Goal: Task Accomplishment & Management: Complete application form

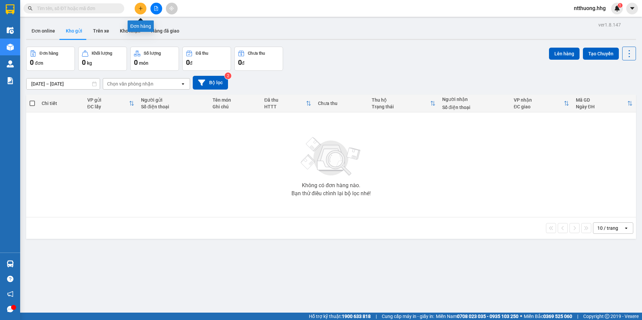
click at [142, 10] on icon "plus" at bounding box center [140, 8] width 5 height 5
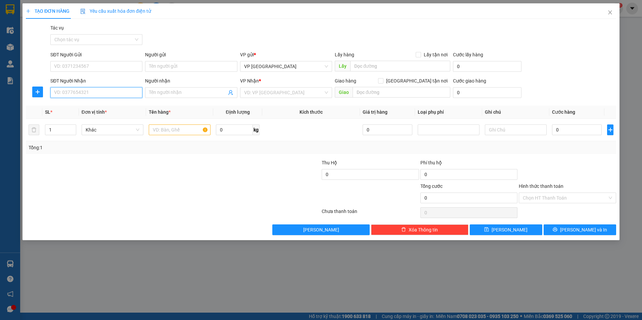
click at [105, 97] on input "SĐT Người Nhận" at bounding box center [96, 92] width 92 height 11
type input "0905100838"
click at [103, 108] on div "0905100838 - [PERSON_NAME]" at bounding box center [96, 105] width 84 height 7
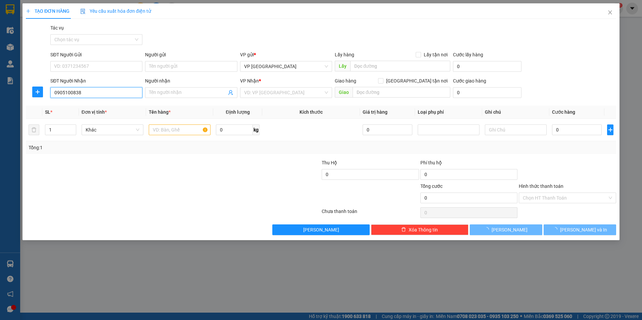
type input "Anh Tâm"
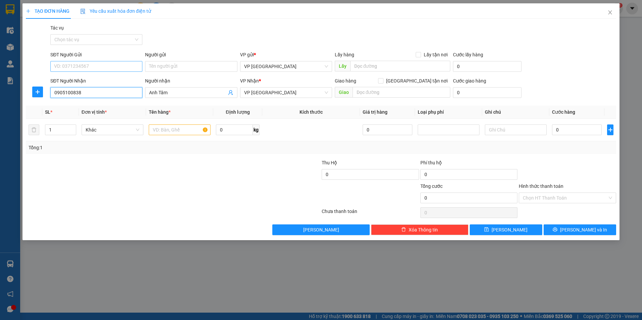
type input "0905100838"
click at [114, 68] on input "SĐT Người Gửi" at bounding box center [96, 66] width 92 height 11
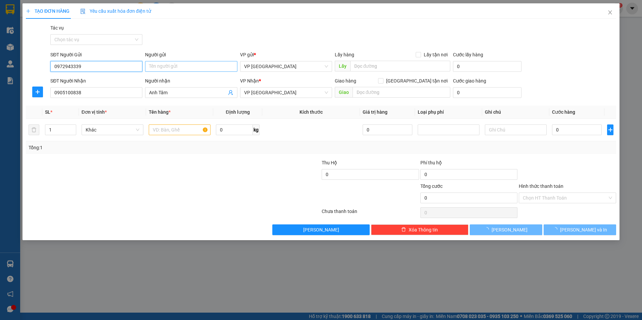
type input "0972943339"
click at [154, 67] on input "Người gửi" at bounding box center [191, 66] width 92 height 11
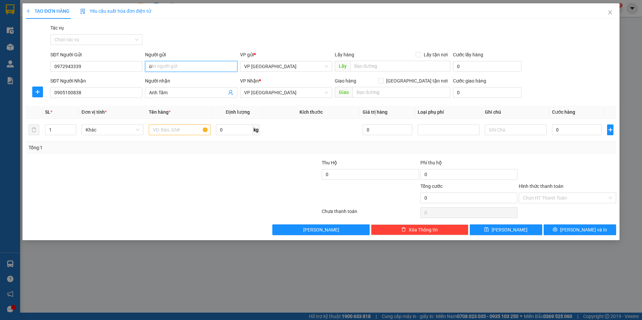
type input "o"
type input "ô"
type input "O"
click at [188, 79] on div "Ông Bát - 0972943339" at bounding box center [191, 79] width 84 height 7
type input "Ông Bát"
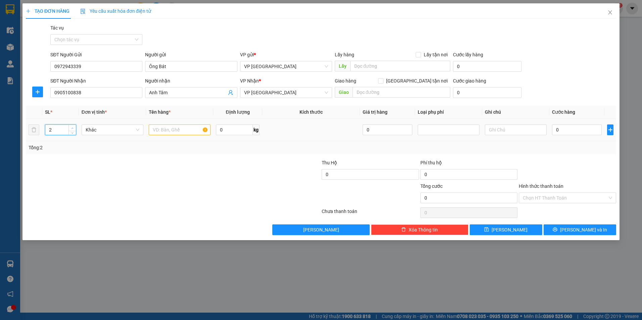
click at [73, 127] on icon "up" at bounding box center [72, 128] width 2 height 2
type input "3"
click at [73, 127] on icon "up" at bounding box center [72, 128] width 2 height 2
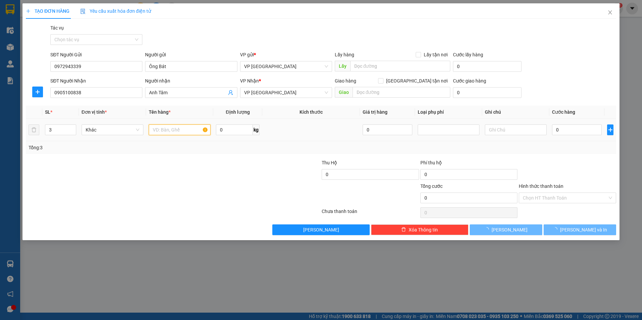
click at [187, 129] on input "text" at bounding box center [180, 130] width 62 height 11
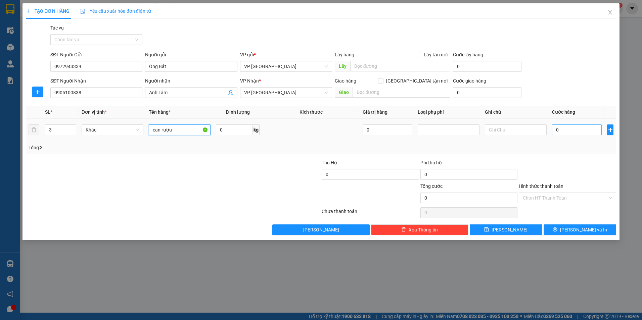
type input "can rượu"
click at [582, 131] on input "0" at bounding box center [577, 130] width 50 height 11
type input "1"
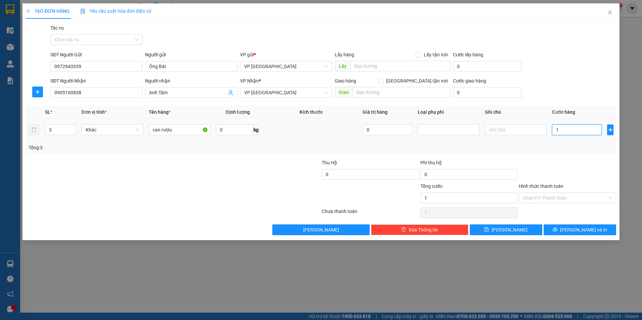
type input "15"
type input "150"
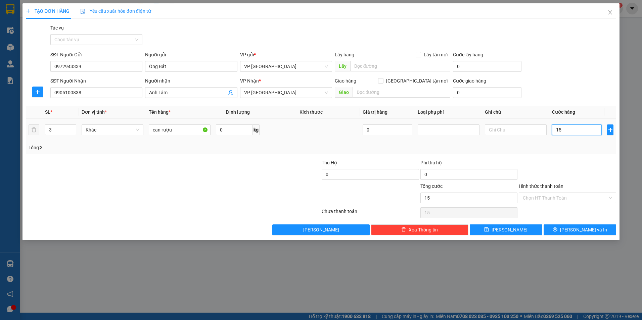
type input "150"
type input "1.500"
type input "15.000"
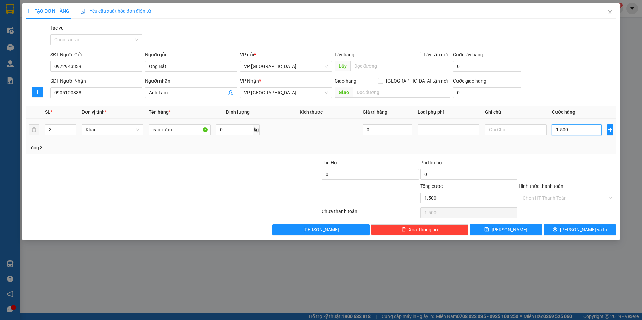
type input "15.000"
type input "150.000"
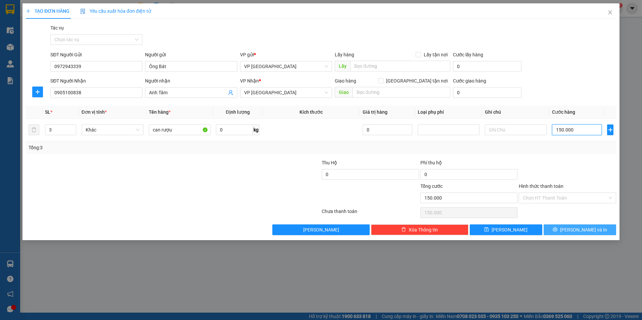
type input "150.000"
click at [579, 233] on span "[PERSON_NAME] và In" at bounding box center [583, 229] width 47 height 7
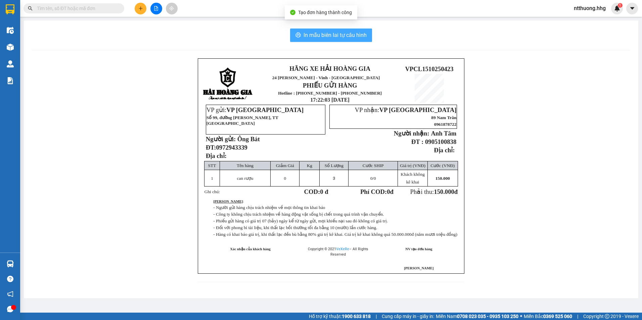
click at [358, 30] on button "In mẫu biên lai tự cấu hình" at bounding box center [331, 35] width 82 height 13
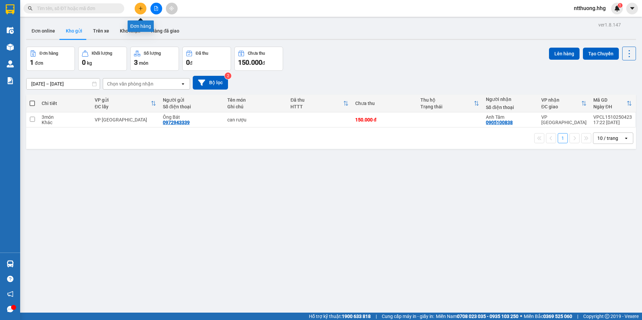
click at [142, 12] on button at bounding box center [141, 9] width 12 height 12
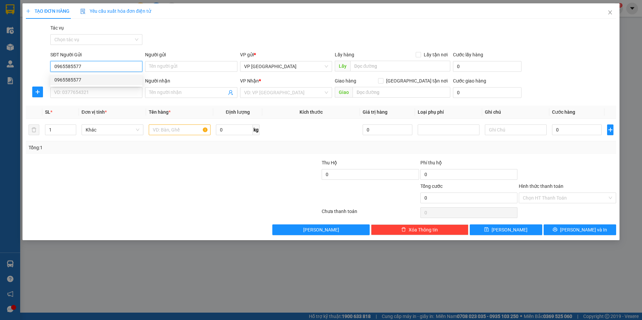
click at [77, 80] on div "0965585577" at bounding box center [96, 79] width 84 height 7
type input "0965585577"
click at [69, 92] on input "SĐT Người Nhận" at bounding box center [96, 92] width 92 height 11
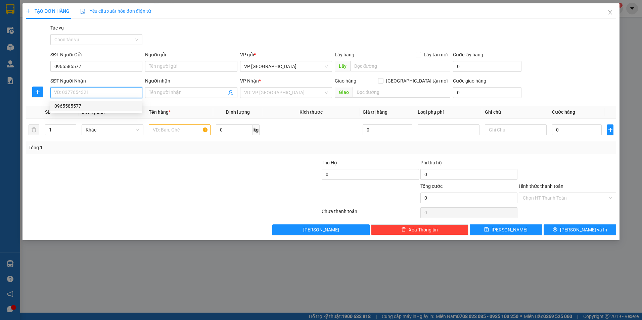
click at [64, 103] on div "0965585577" at bounding box center [96, 105] width 84 height 7
type input "0965585577"
click at [158, 132] on input "text" at bounding box center [180, 130] width 62 height 11
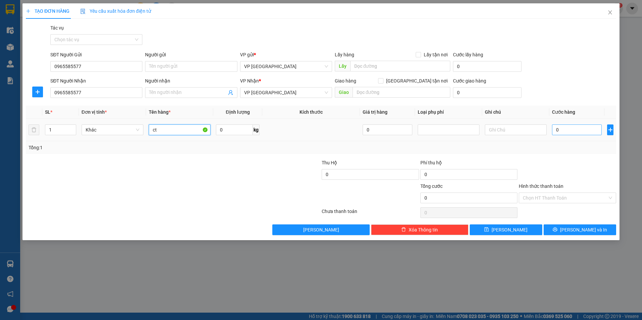
type input "ct"
click at [580, 128] on input "0" at bounding box center [577, 130] width 50 height 11
type input "5"
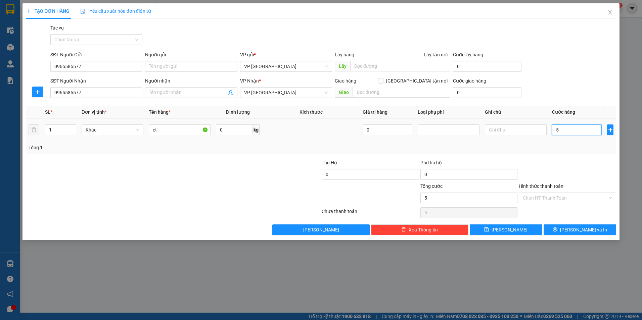
type input "50"
type input "500"
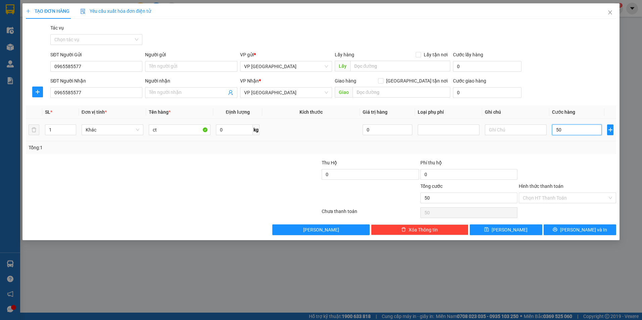
type input "500"
type input "5.000"
type input "50.000"
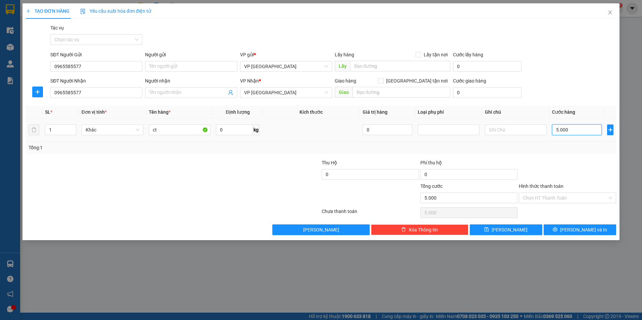
type input "50.000"
click at [564, 195] on input "Hình thức thanh toán" at bounding box center [565, 198] width 85 height 10
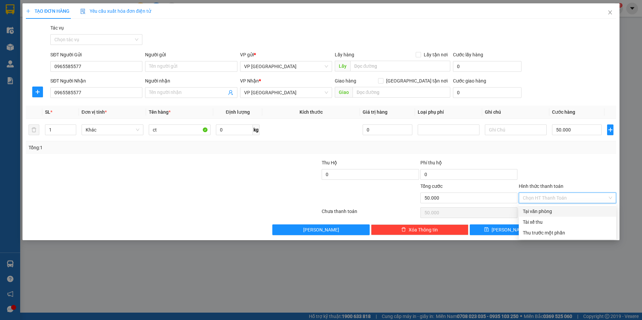
click at [564, 212] on div "Tại văn phòng" at bounding box center [567, 211] width 89 height 7
type input "0"
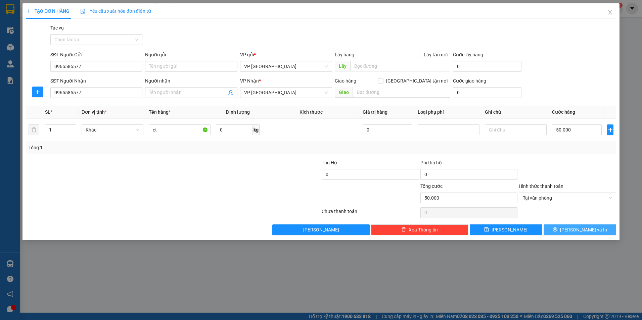
click at [597, 232] on button "[PERSON_NAME] và In" at bounding box center [579, 230] width 73 height 11
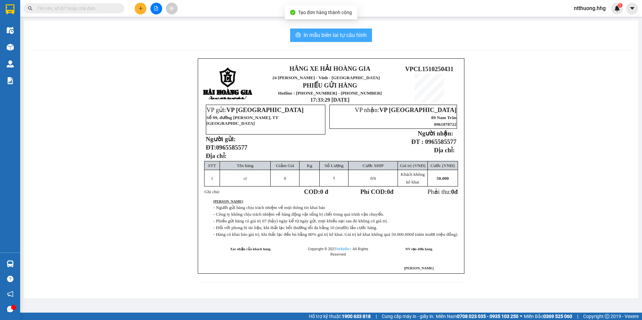
click at [340, 37] on span "In mẫu biên lai tự cấu hình" at bounding box center [334, 35] width 63 height 8
